Goal: Information Seeking & Learning: Learn about a topic

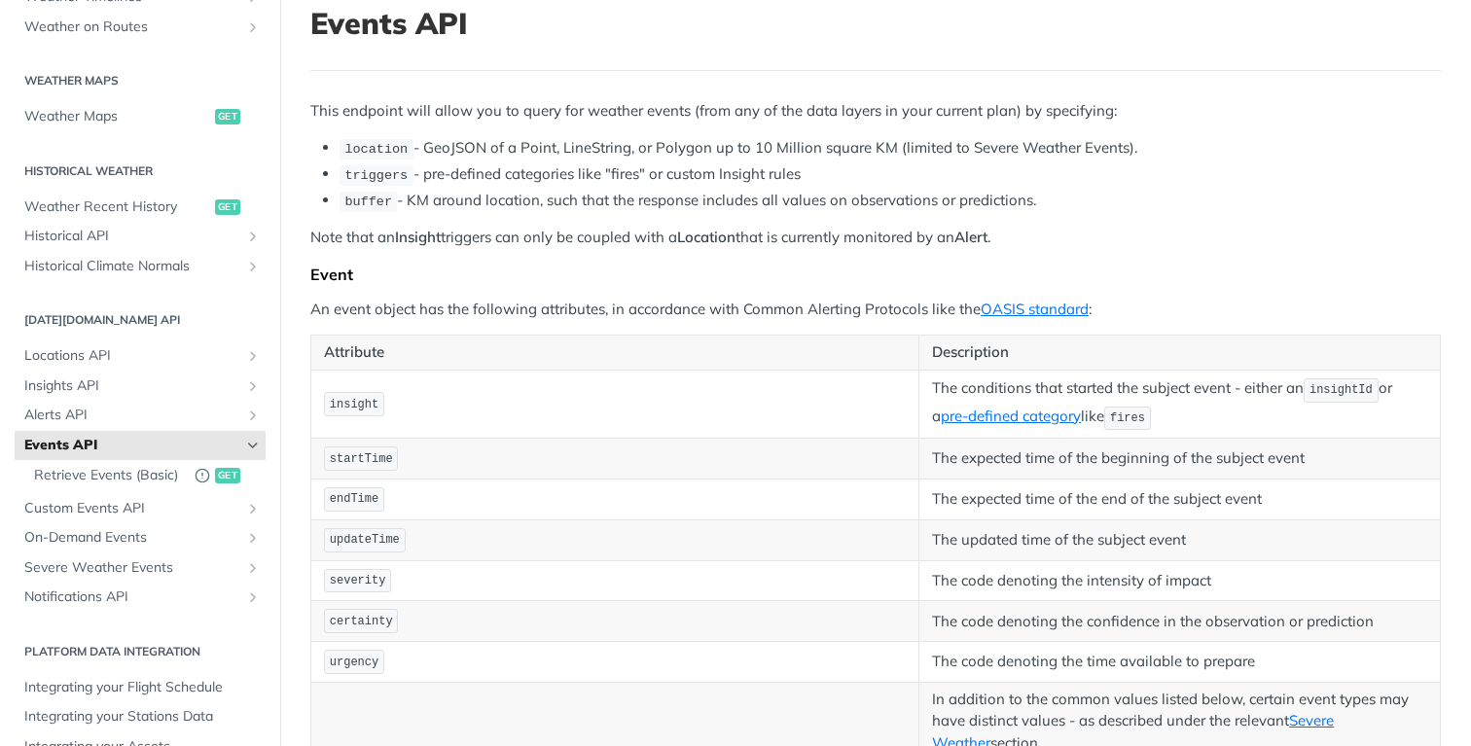
scroll to position [139, 0]
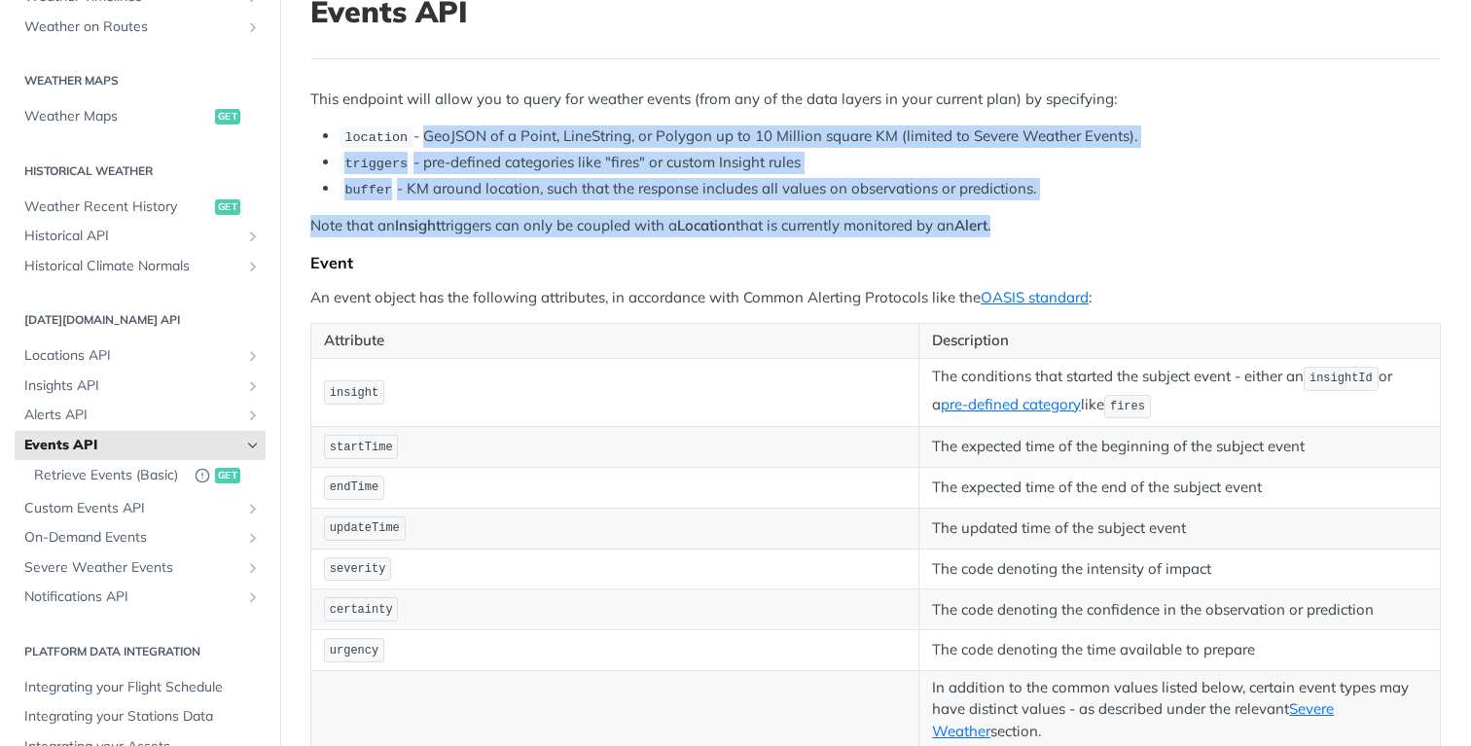
drag, startPoint x: 1018, startPoint y: 224, endPoint x: 424, endPoint y: 132, distance: 600.6
click at [424, 132] on div "This endpoint will allow you to query for weather events (from any of the data …" at bounding box center [875, 731] width 1131 height 1284
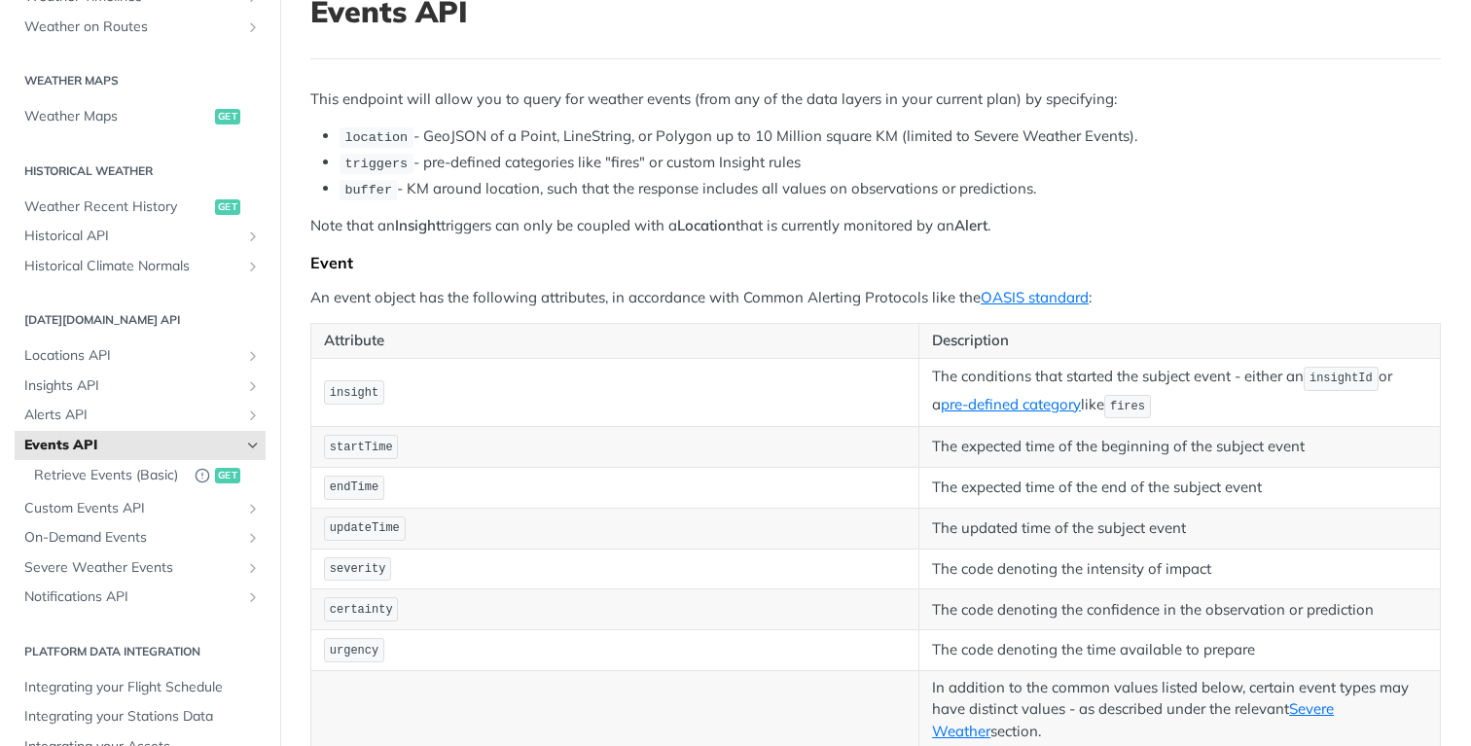
click at [609, 185] on li "buffer - KM around location, such that the response includes all values on obse…" at bounding box center [891, 189] width 1102 height 22
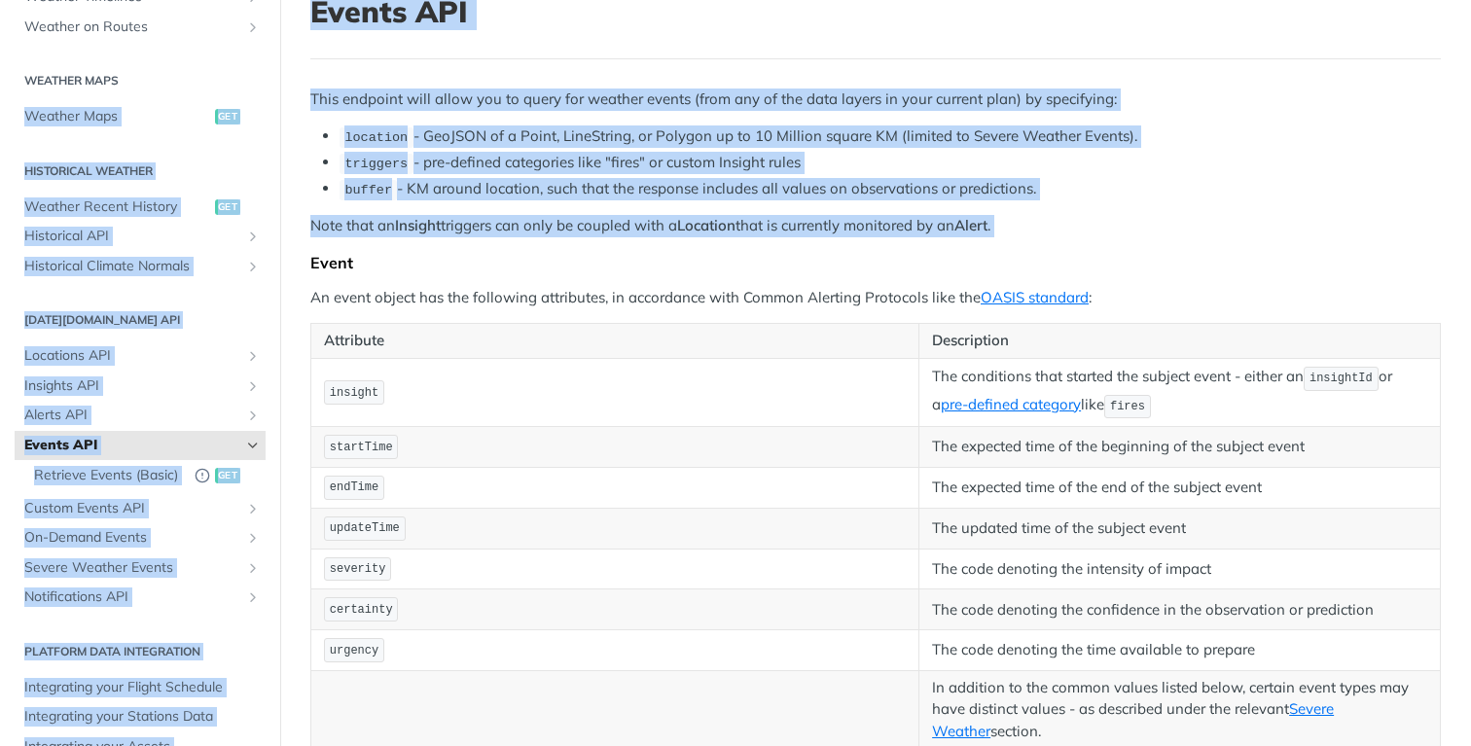
drag, startPoint x: 1064, startPoint y: 235, endPoint x: 160, endPoint y: 89, distance: 915.7
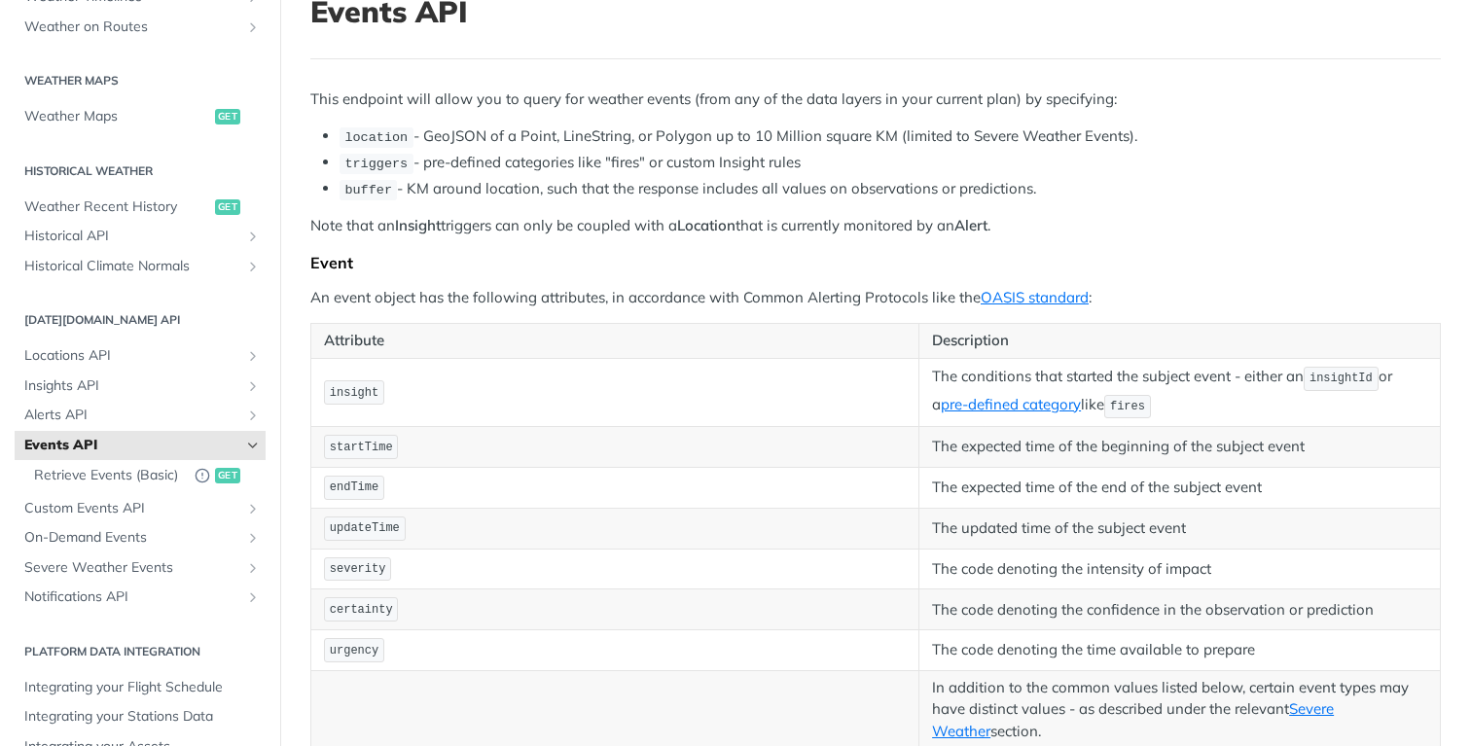
click at [634, 164] on li "triggers - pre-defined categories like "fires" or custom Insight rules" at bounding box center [891, 163] width 1102 height 22
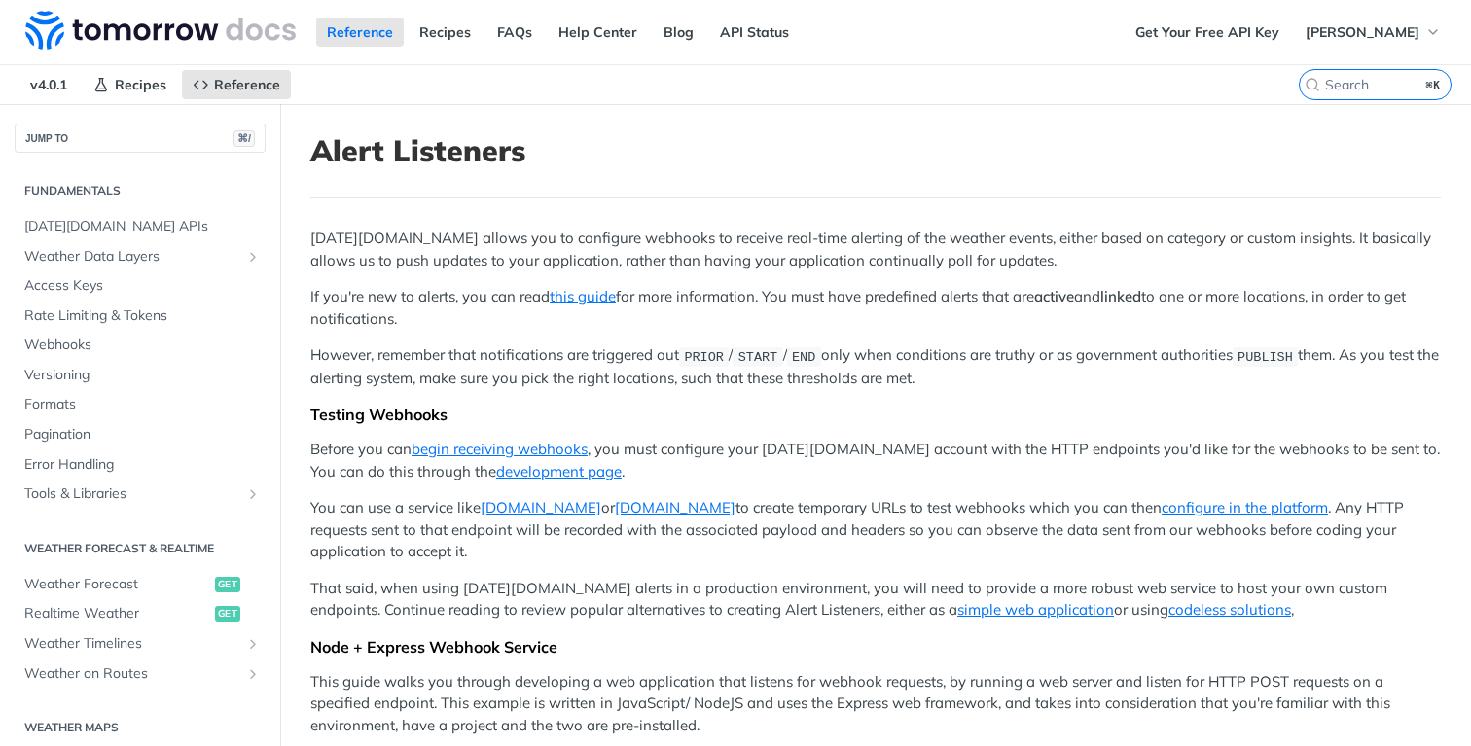
scroll to position [543, 0]
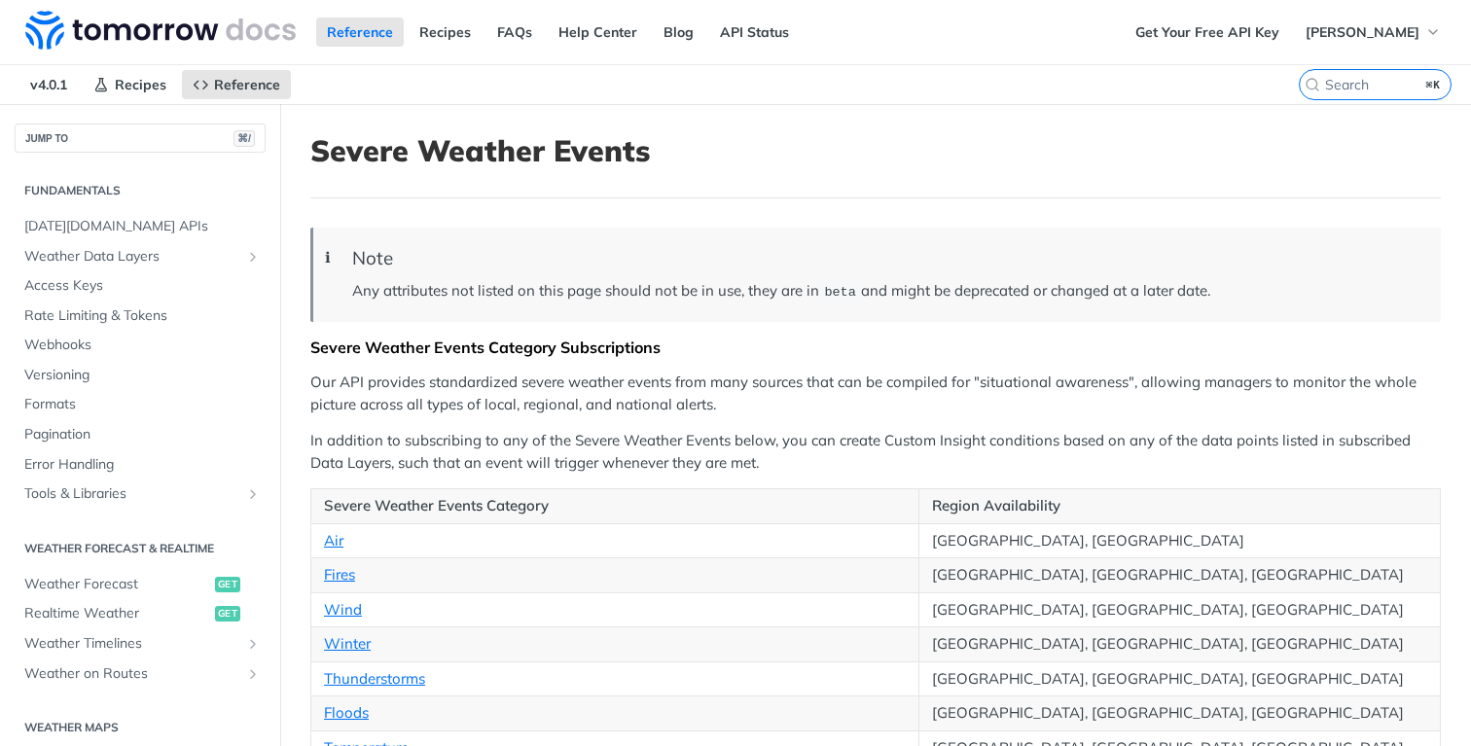
scroll to position [543, 0]
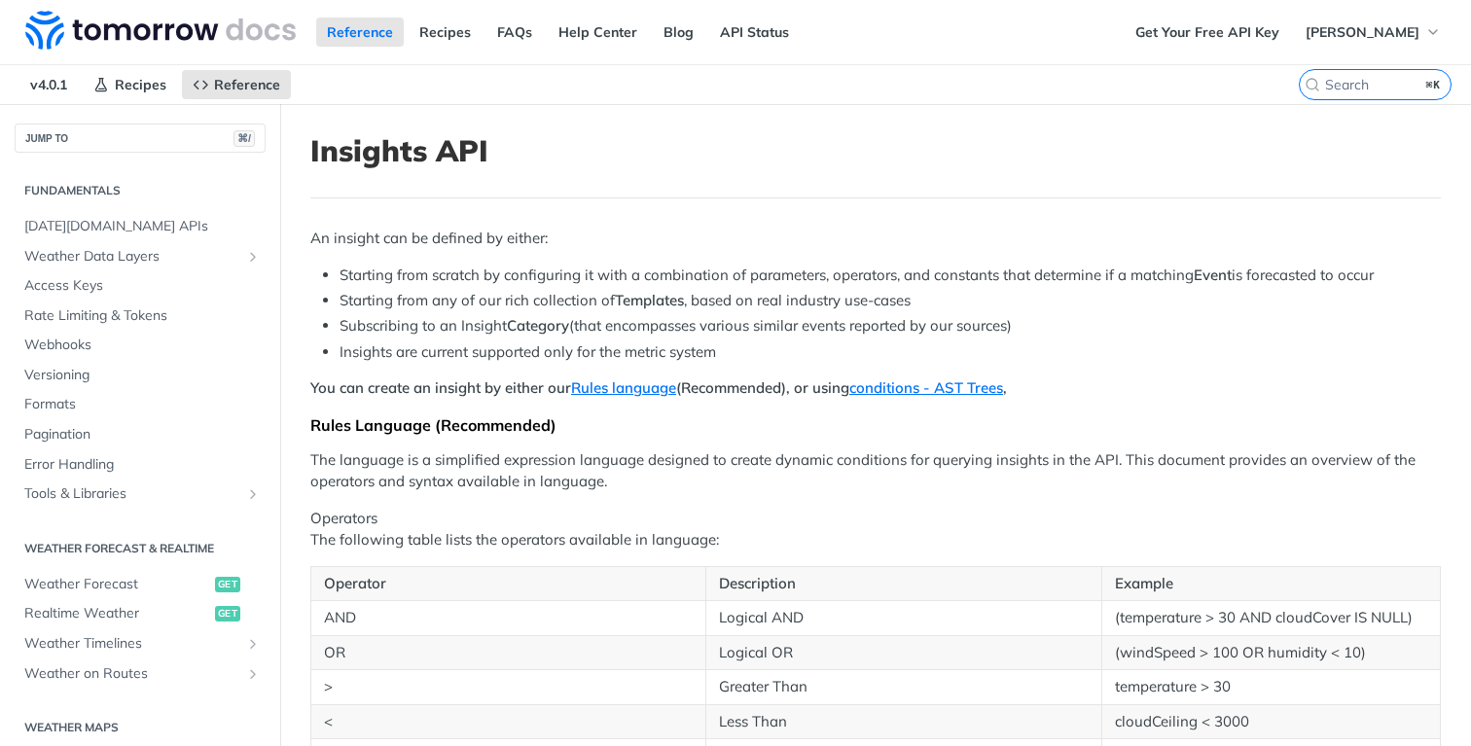
scroll to position [228, 0]
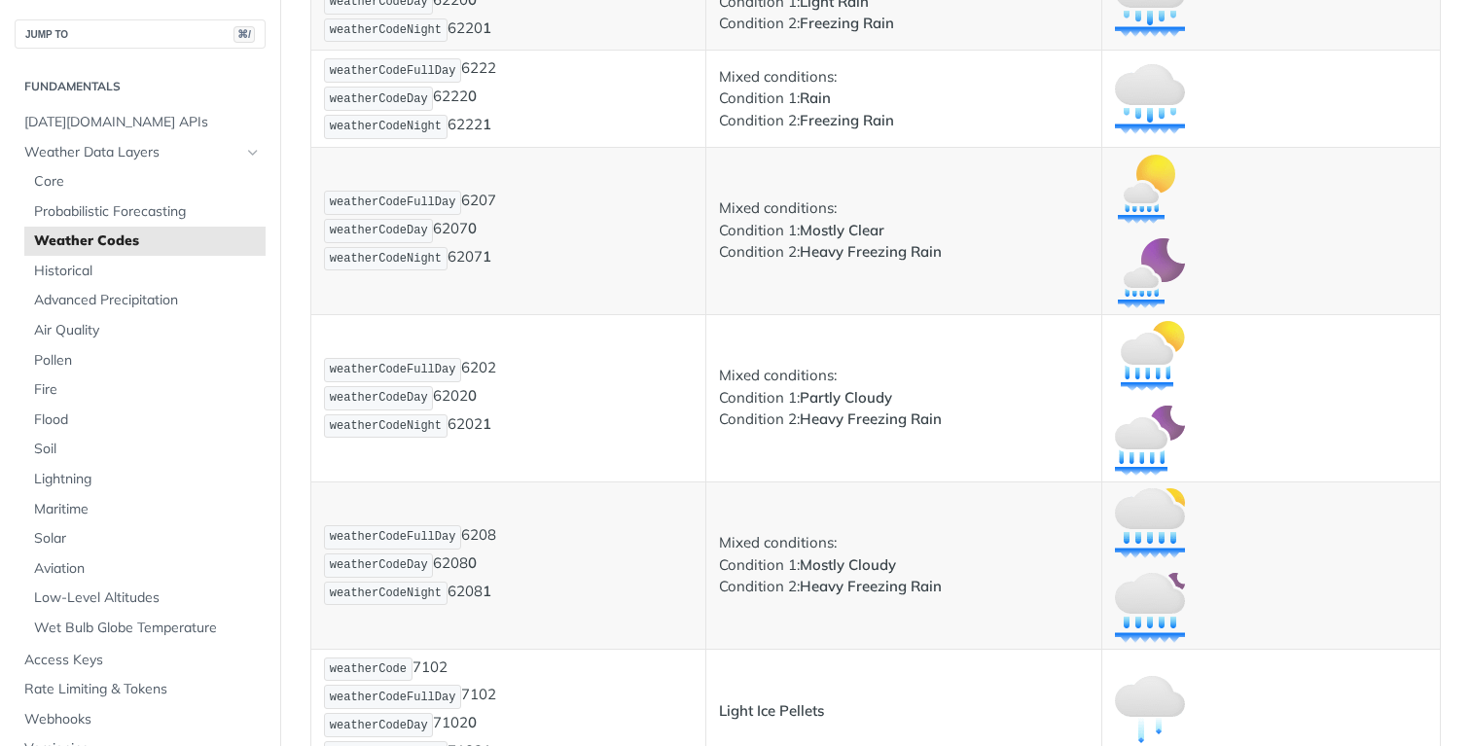
scroll to position [10547, 0]
